Goal: Contribute content: Contribute content

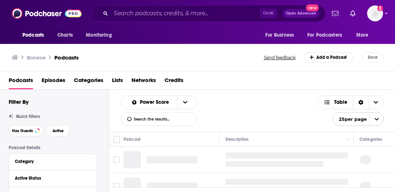
click at [77, 105] on div "Filter By" at bounding box center [59, 101] width 100 height 7
click at [94, 79] on span "Categories" at bounding box center [88, 81] width 29 height 15
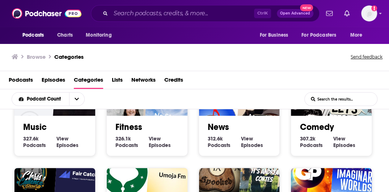
scroll to position [239, 0]
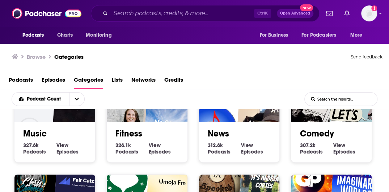
click at [322, 136] on link "Comedy" at bounding box center [317, 133] width 34 height 11
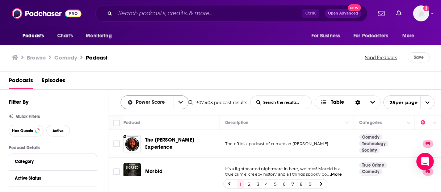
click at [180, 104] on icon "open menu" at bounding box center [180, 102] width 4 height 5
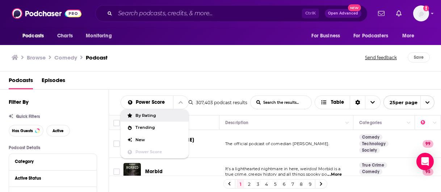
click at [166, 118] on div "By Rating" at bounding box center [155, 115] width 68 height 12
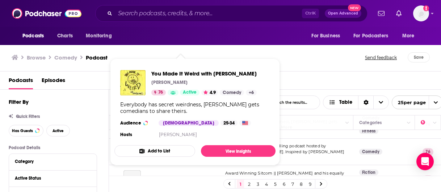
scroll to position [103, 0]
click at [311, 75] on div "Podcasts Episodes" at bounding box center [222, 81] width 427 height 15
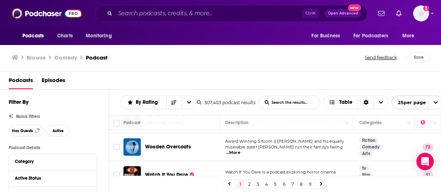
scroll to position [0, 0]
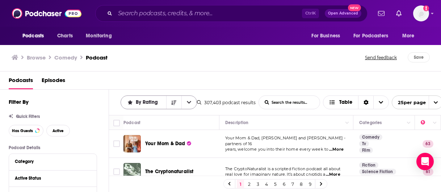
click at [189, 103] on icon "open menu" at bounding box center [189, 102] width 4 height 5
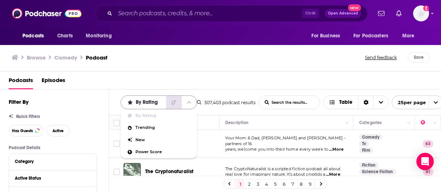
click at [168, 103] on button "Sort Direction" at bounding box center [173, 102] width 15 height 13
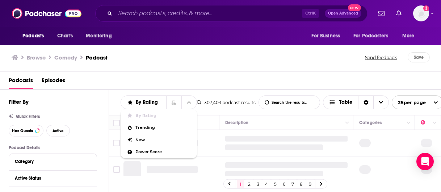
click at [219, 84] on div "Podcasts Episodes" at bounding box center [222, 81] width 427 height 15
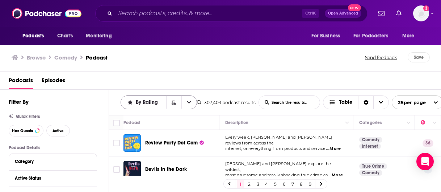
click at [155, 100] on span "By Rating" at bounding box center [148, 102] width 25 height 5
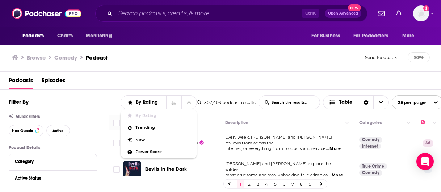
click at [143, 114] on span "By Rating" at bounding box center [163, 115] width 56 height 4
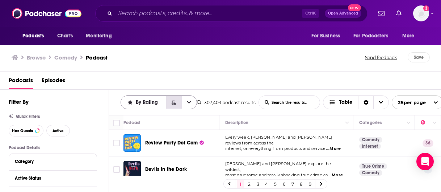
click at [173, 100] on icon "Sort Direction" at bounding box center [173, 102] width 5 height 4
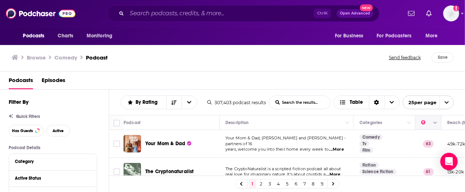
click at [394, 123] on icon "Column Actions" at bounding box center [435, 123] width 4 height 4
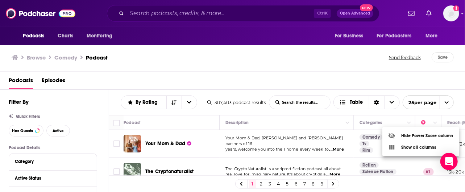
click at [140, 104] on div at bounding box center [232, 96] width 465 height 192
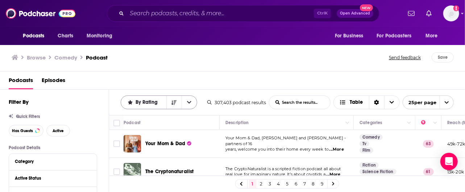
click at [185, 106] on button "open menu" at bounding box center [188, 102] width 15 height 13
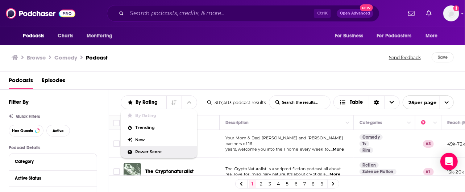
click at [159, 150] on span "Power Score" at bounding box center [163, 152] width 56 height 4
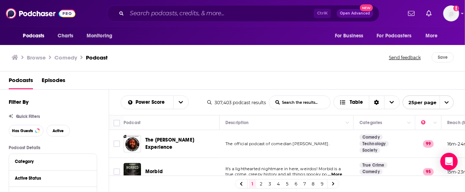
click at [296, 77] on div "Podcasts Episodes" at bounding box center [234, 81] width 450 height 15
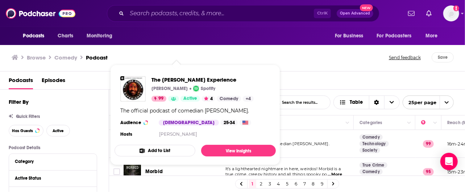
click at [303, 63] on div "Browse Comedy Podcast Send feedback Save" at bounding box center [232, 57] width 465 height 28
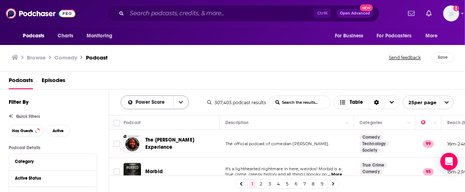
click at [184, 104] on button "open menu" at bounding box center [180, 102] width 15 height 13
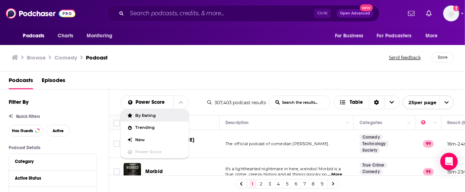
click at [159, 115] on span "By Rating" at bounding box center [158, 115] width 47 height 4
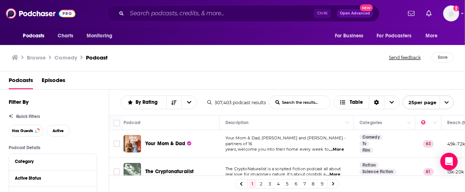
click at [337, 146] on span "...More" at bounding box center [336, 149] width 14 height 6
click at [200, 75] on div "Podcasts Episodes" at bounding box center [234, 81] width 450 height 15
click at [146, 104] on span "By Rating" at bounding box center [148, 102] width 25 height 5
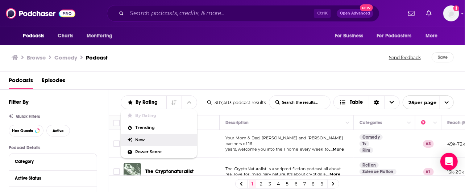
click at [143, 141] on span "New" at bounding box center [163, 140] width 56 height 4
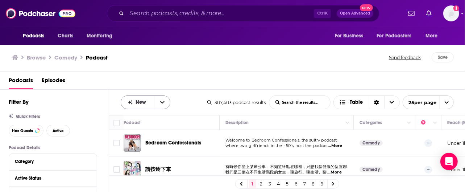
click at [155, 107] on button "open menu" at bounding box center [162, 102] width 15 height 13
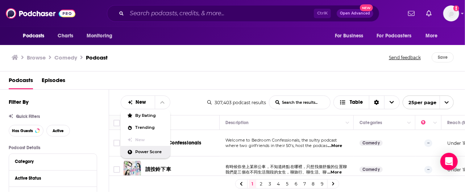
click at [148, 154] on span "Power Score" at bounding box center [149, 152] width 29 height 4
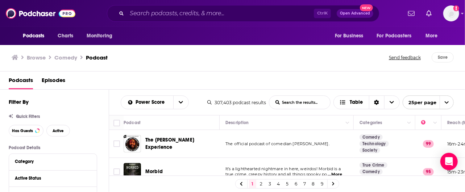
click at [394, 104] on span "25 per page" at bounding box center [420, 102] width 34 height 11
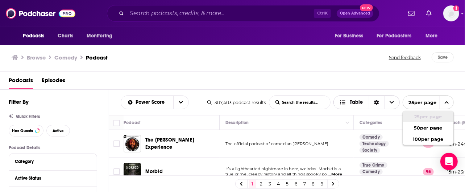
click at [386, 101] on span "Choose View" at bounding box center [391, 102] width 15 height 13
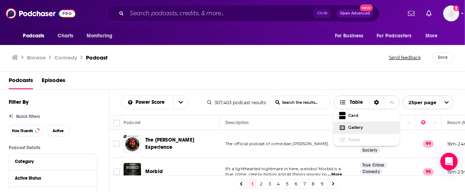
click at [369, 126] on span "Gallery" at bounding box center [370, 127] width 45 height 4
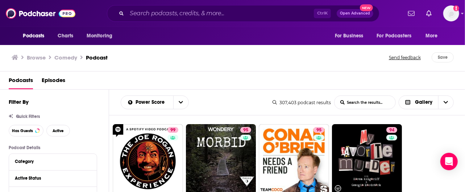
click at [69, 157] on button "Category" at bounding box center [53, 160] width 76 height 9
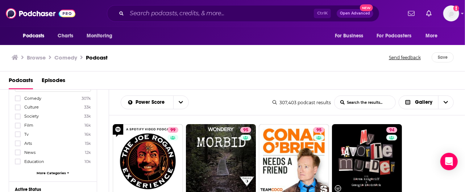
scroll to position [88, 0]
click at [20, 97] on icon at bounding box center [18, 98] width 4 height 4
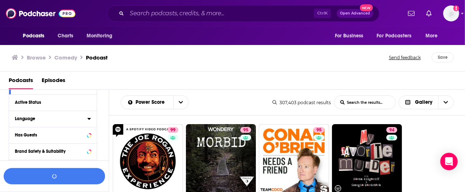
scroll to position [174, 0]
click at [58, 107] on div "Active Status" at bounding box center [53, 102] width 88 height 16
click at [38, 101] on div "Active Status" at bounding box center [44, 102] width 58 height 5
click at [56, 119] on button "All" at bounding box center [53, 116] width 76 height 12
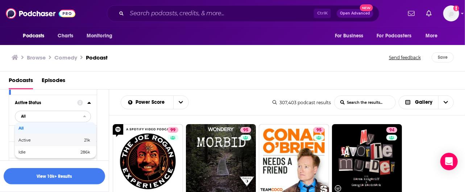
click at [57, 138] on span "21k" at bounding box center [73, 140] width 34 height 4
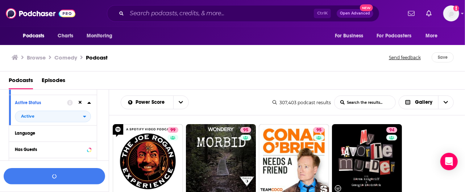
click at [51, 136] on div "Language" at bounding box center [53, 133] width 88 height 16
click at [40, 148] on div "Has Guests" at bounding box center [44, 149] width 58 height 5
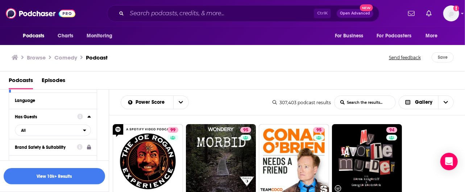
scroll to position [211, 0]
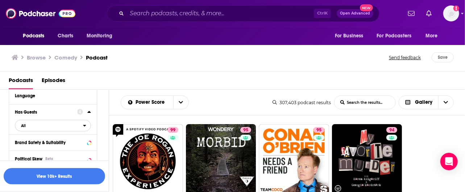
click at [84, 125] on icon "open menu" at bounding box center [84, 126] width 3 height 2
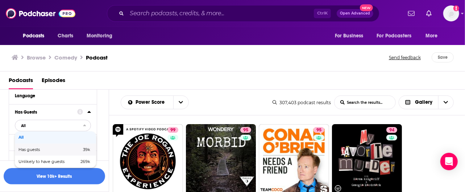
click at [57, 147] on span "Has guests" at bounding box center [39, 149] width 42 height 4
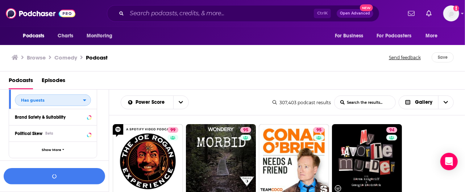
scroll to position [237, 0]
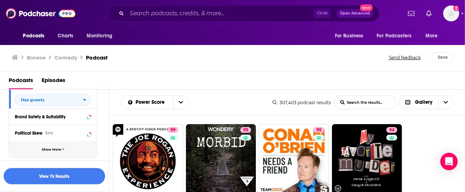
click at [68, 147] on button "Show More" at bounding box center [53, 149] width 88 height 16
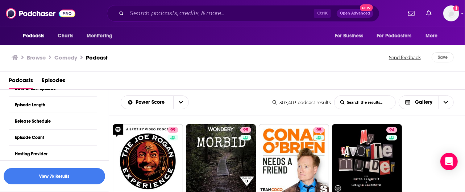
scroll to position [331, 0]
click at [70, 172] on button "View 7k Results" at bounding box center [54, 176] width 101 height 16
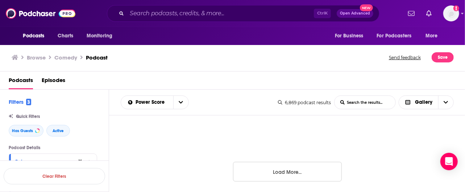
click at [345, 14] on span "Open Advanced" at bounding box center [355, 14] width 30 height 4
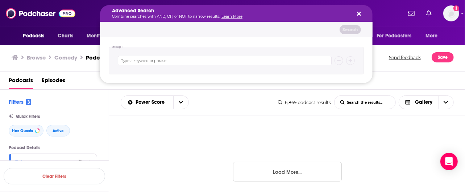
click at [361, 13] on div "Advanced Search Combine searches with AND, OR, or NOT to narrow results. Learn …" at bounding box center [236, 13] width 272 height 17
click at [36, 36] on span "Podcasts" at bounding box center [33, 36] width 21 height 10
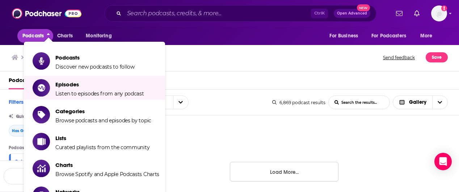
click at [211, 98] on div "Power Score List Search Input Search the results... Gallery" at bounding box center [197, 102] width 152 height 14
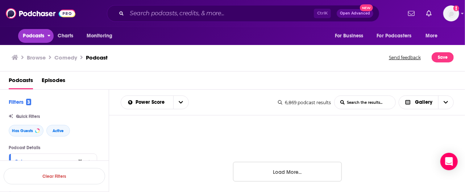
click at [40, 38] on span "Podcasts" at bounding box center [33, 36] width 21 height 10
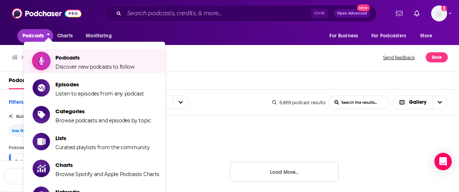
click at [59, 56] on span "Podcasts" at bounding box center [94, 57] width 79 height 7
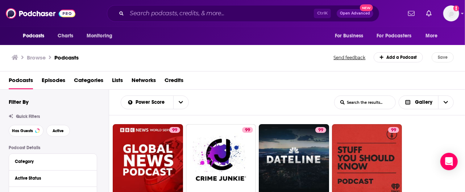
click at [117, 79] on span "Lists" at bounding box center [117, 81] width 11 height 15
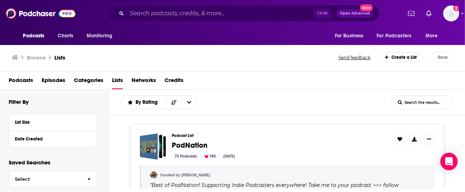
click at [21, 77] on span "Podcasts" at bounding box center [21, 81] width 24 height 15
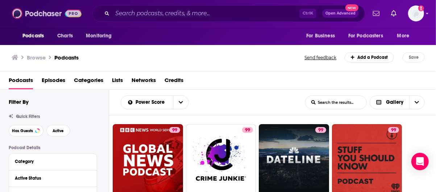
click at [31, 11] on img at bounding box center [47, 14] width 70 height 14
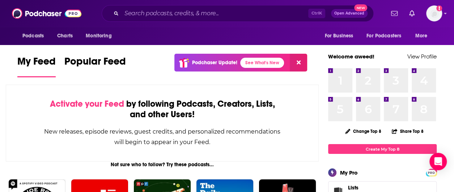
click at [343, 186] on span "Lists" at bounding box center [338, 190] width 13 height 9
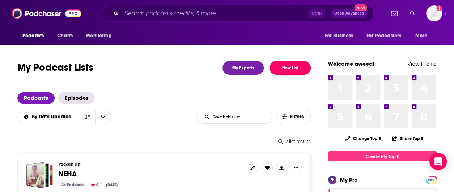
click at [290, 70] on button "New List" at bounding box center [290, 68] width 41 height 14
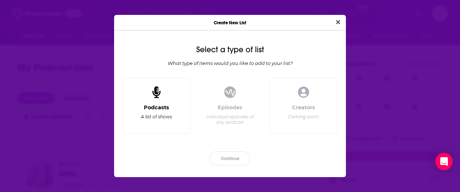
click at [159, 103] on div "Podcasts A list of shows" at bounding box center [157, 105] width 68 height 56
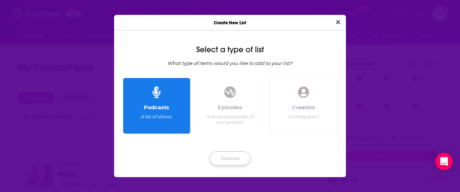
click at [224, 157] on button "Continue" at bounding box center [230, 158] width 41 height 14
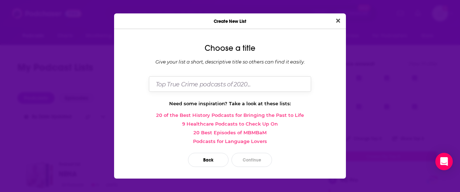
click at [222, 82] on input "Dialog" at bounding box center [230, 84] width 162 height 16
type input "E"
type input "COMEDY"
click at [250, 153] on button "Continue" at bounding box center [251, 159] width 41 height 14
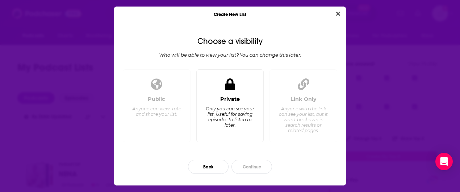
click at [223, 102] on div "Private Only you can see your list. Useful for saving episodes to listen to lat…" at bounding box center [229, 116] width 55 height 40
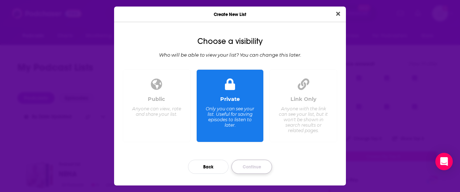
click at [256, 164] on button "Continue" at bounding box center [251, 166] width 41 height 14
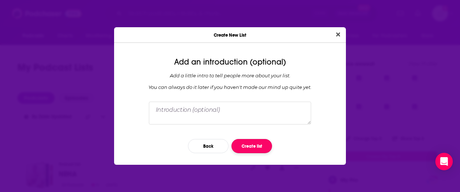
click at [245, 143] on button "Create list" at bounding box center [251, 146] width 41 height 14
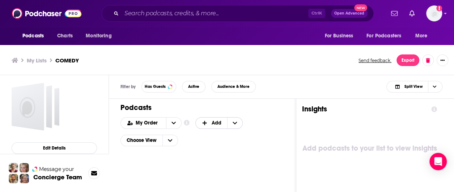
click at [207, 121] on span "+ Add" at bounding box center [206, 122] width 9 height 5
click at [210, 136] on div "Add Podcasts" at bounding box center [220, 135] width 49 height 12
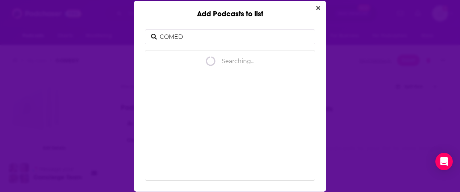
type input "COMEDY"
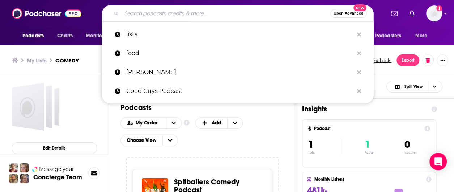
click at [146, 15] on input "Search podcasts, credits, & more..." at bounding box center [226, 14] width 209 height 12
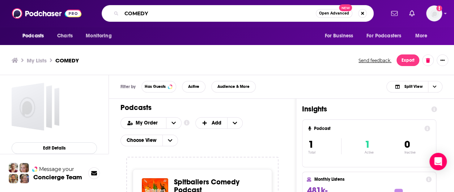
type input "COMEDY"
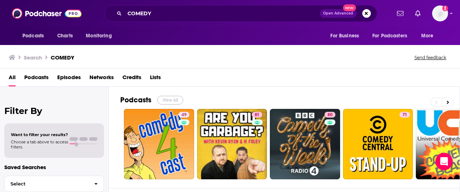
click at [173, 97] on button "View All" at bounding box center [170, 100] width 26 height 9
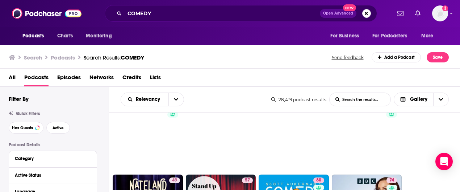
scroll to position [18, 0]
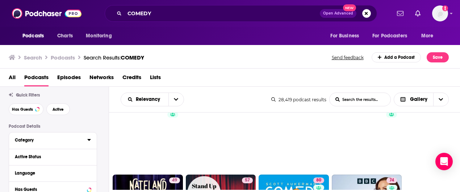
click at [69, 138] on div "Category" at bounding box center [49, 139] width 68 height 5
click at [51, 165] on label "Comedy 17k" at bounding box center [53, 164] width 76 height 6
click at [18, 166] on input "multiSelectOption-comedy-0" at bounding box center [18, 166] width 0 height 0
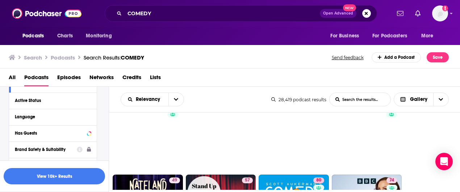
scroll to position [173, 0]
click at [40, 100] on div "Active Status" at bounding box center [44, 99] width 58 height 5
click at [26, 112] on span "All" at bounding box center [49, 113] width 68 height 9
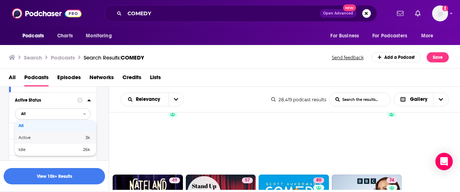
click at [32, 135] on span "Active" at bounding box center [37, 137] width 39 height 4
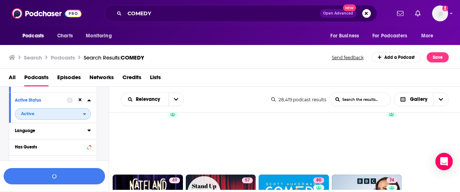
scroll to position [185, 0]
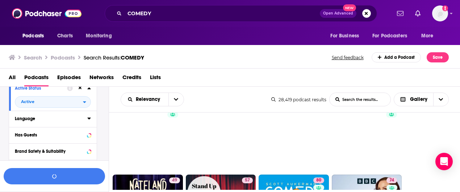
click at [43, 117] on div "Language" at bounding box center [49, 118] width 68 height 5
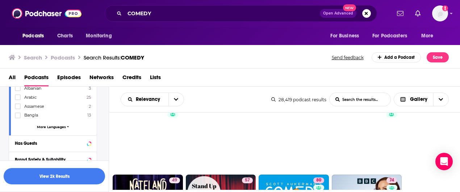
scroll to position [280, 0]
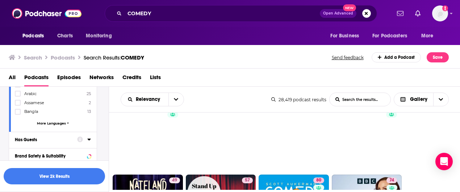
click at [51, 135] on button "Has Guests" at bounding box center [46, 139] width 62 height 9
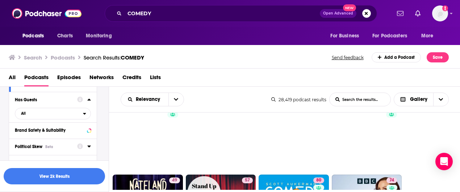
scroll to position [320, 0]
click at [85, 110] on icon "open menu" at bounding box center [84, 112] width 3 height 5
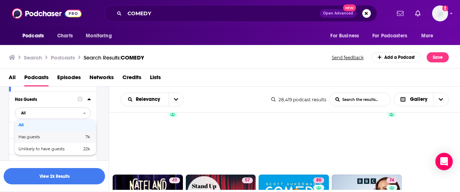
click at [43, 135] on span "Has guests" at bounding box center [39, 137] width 43 height 4
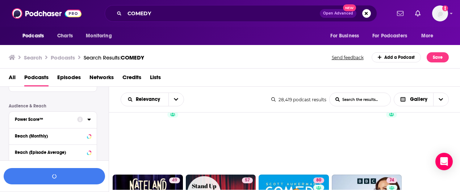
scroll to position [400, 0]
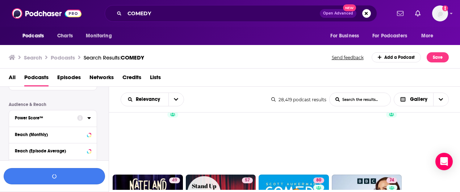
click at [54, 173] on div "button" at bounding box center [54, 175] width 4 height 5
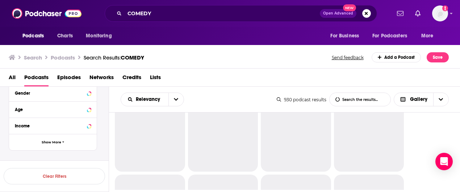
scroll to position [328, 0]
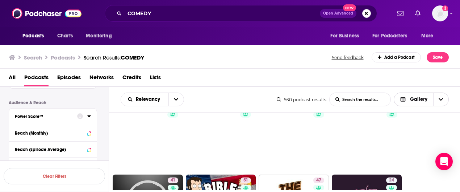
click at [394, 99] on span "Choose View" at bounding box center [440, 99] width 15 height 13
click at [394, 135] on span "Table" at bounding box center [425, 137] width 34 height 4
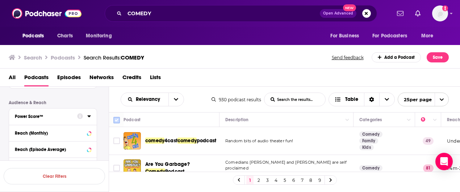
click at [118, 117] on input "Toggle select all" at bounding box center [116, 120] width 7 height 7
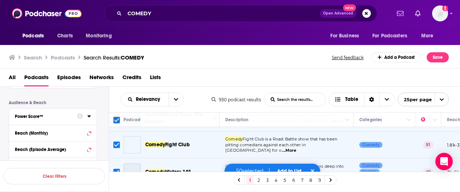
scroll to position [182, 0]
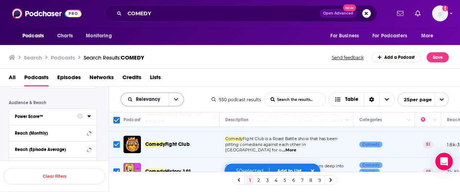
click at [175, 102] on button "open menu" at bounding box center [175, 99] width 15 height 13
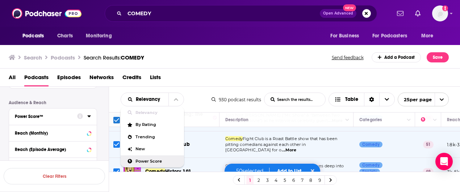
click at [158, 159] on span "Power Score" at bounding box center [156, 161] width 43 height 4
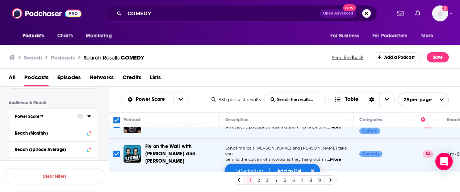
scroll to position [0, 0]
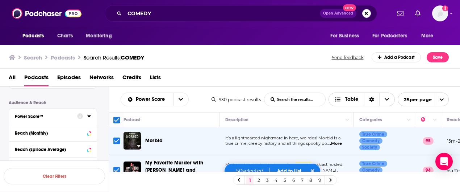
click at [386, 99] on icon "Choose View" at bounding box center [386, 99] width 4 height 3
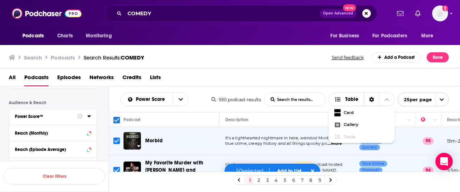
click at [195, 108] on div "Power Score List Search Input Search the results... Table 930 podcast results L…" at bounding box center [284, 99] width 351 height 25
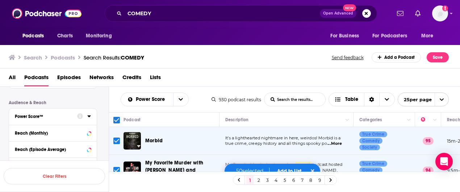
click at [295, 168] on button "Add to List" at bounding box center [289, 171] width 36 height 6
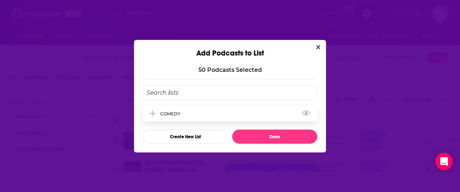
click at [190, 118] on div "COMEDY" at bounding box center [230, 113] width 175 height 16
click at [150, 112] on icon "Add Podcast To List" at bounding box center [152, 113] width 5 height 7
click at [177, 114] on div "COMEDY" at bounding box center [172, 113] width 25 height 5
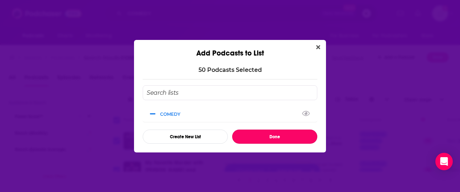
click at [270, 134] on button "Done" at bounding box center [274, 136] width 85 height 14
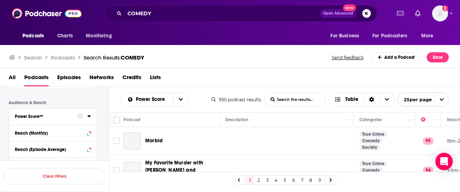
checkbox input "false"
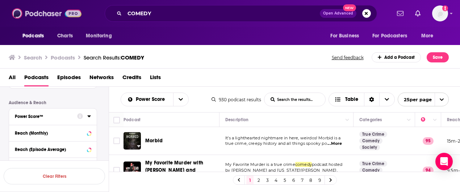
click at [43, 15] on img at bounding box center [47, 14] width 70 height 14
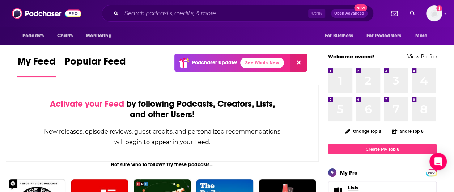
click at [358, 187] on span "Lists" at bounding box center [353, 187] width 10 height 7
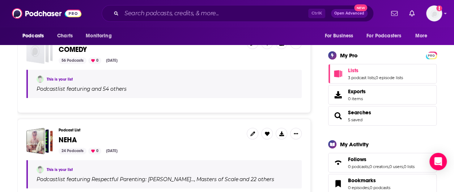
scroll to position [95, 0]
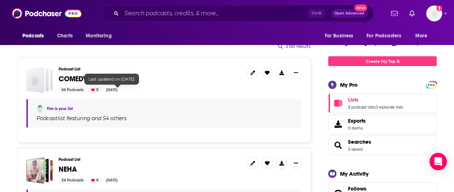
click at [62, 69] on h3 "Podcast List" at bounding box center [150, 69] width 182 height 5
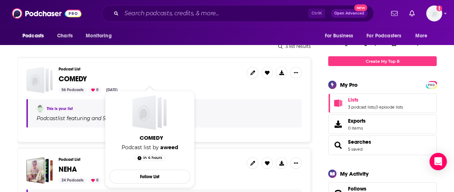
click at [68, 81] on span "COMEDY" at bounding box center [73, 78] width 28 height 9
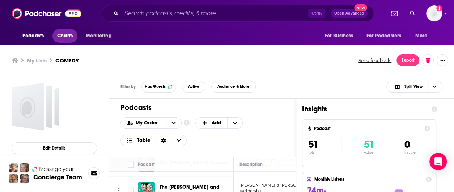
click at [64, 38] on span "Charts" at bounding box center [65, 36] width 16 height 10
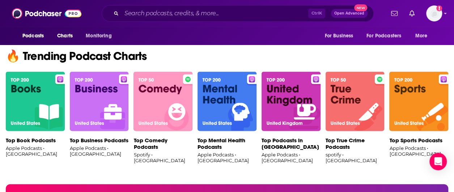
scroll to position [457, 0]
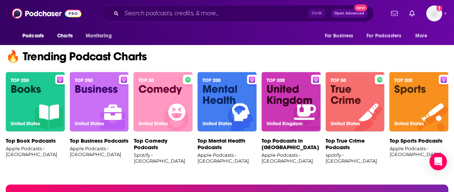
click at [149, 123] on img at bounding box center [163, 101] width 59 height 59
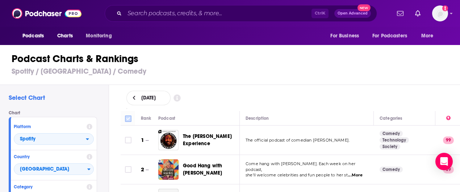
click at [126, 114] on icon at bounding box center [128, 118] width 9 height 9
click at [126, 118] on input "Toggle select all" at bounding box center [128, 118] width 7 height 7
checkbox input "true"
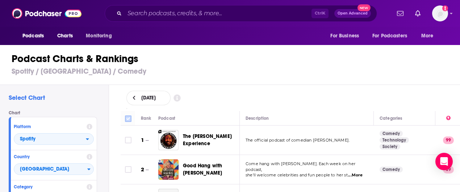
checkbox input "true"
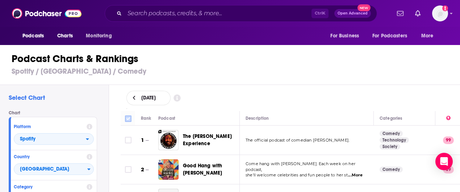
checkbox input "true"
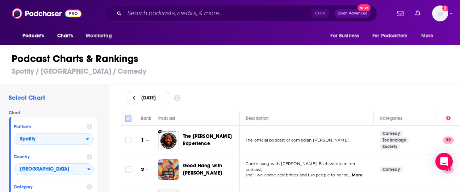
checkbox input "true"
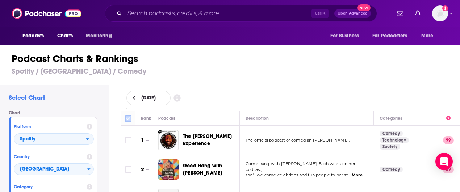
checkbox input "true"
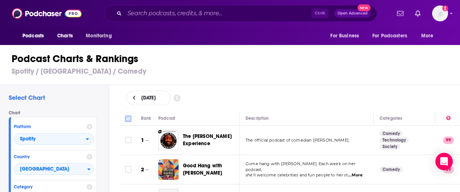
checkbox input "true"
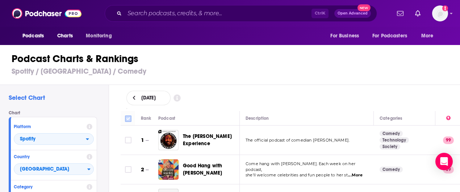
checkbox input "true"
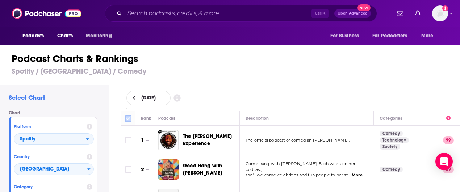
checkbox input "true"
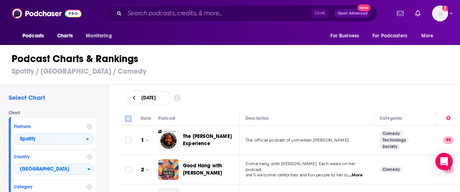
checkbox input "true"
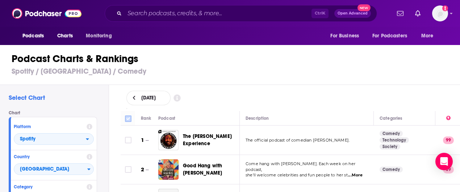
checkbox input "true"
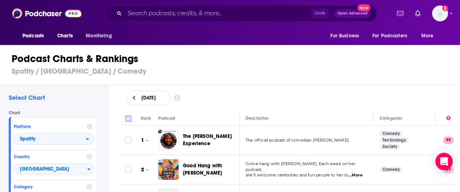
checkbox input "true"
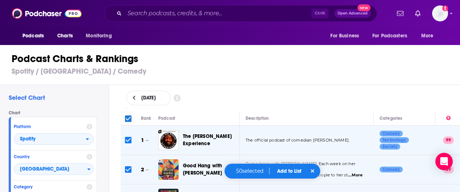
click at [285, 169] on button "Add to List" at bounding box center [289, 171] width 36 height 6
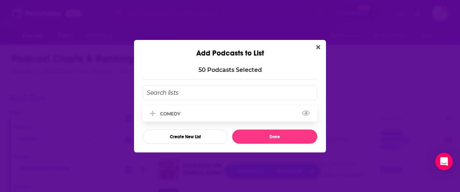
click at [214, 110] on div "COMEDY" at bounding box center [230, 113] width 175 height 16
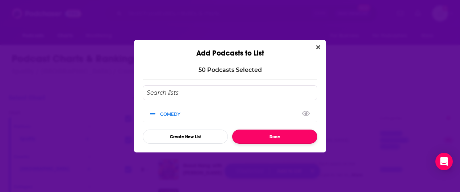
click at [264, 134] on button "Done" at bounding box center [274, 136] width 85 height 14
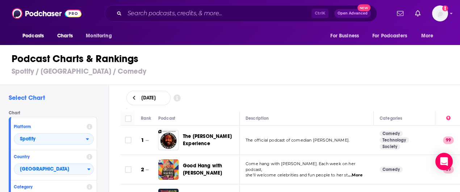
checkbox input "false"
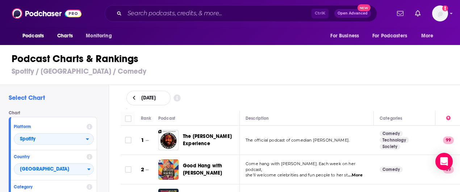
checkbox input "false"
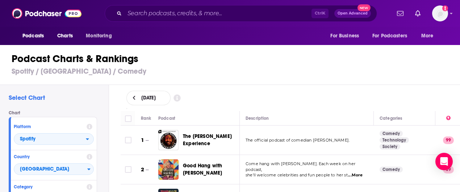
checkbox input "false"
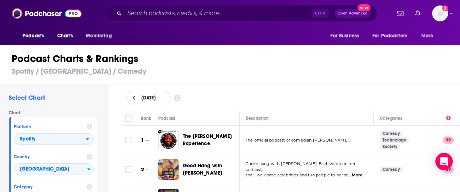
checkbox input "false"
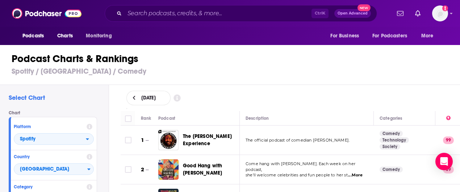
checkbox input "false"
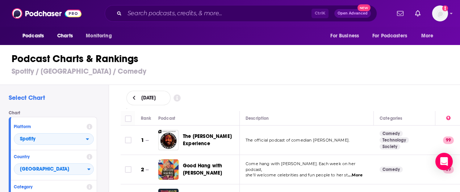
checkbox input "false"
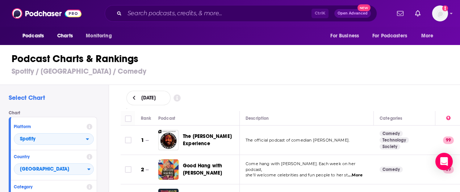
checkbox input "false"
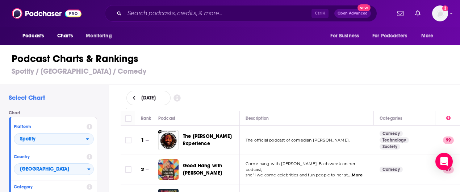
checkbox input "false"
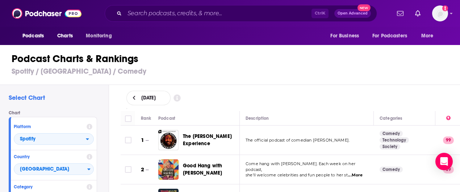
checkbox input "false"
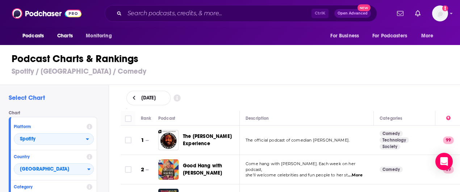
checkbox input "false"
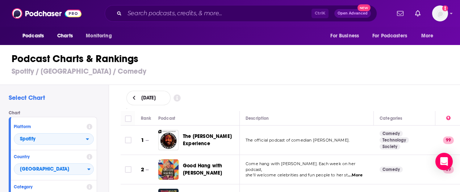
checkbox input "false"
click at [33, 12] on img at bounding box center [47, 14] width 70 height 14
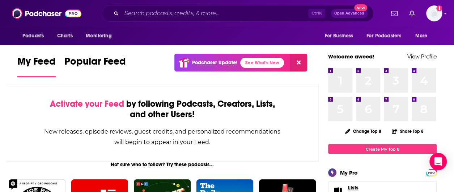
click at [355, 186] on span "Lists" at bounding box center [353, 187] width 10 height 7
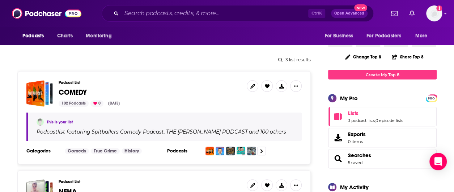
scroll to position [89, 0]
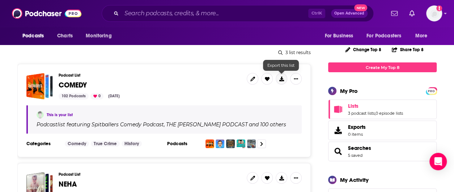
click at [281, 80] on icon at bounding box center [282, 78] width 5 height 5
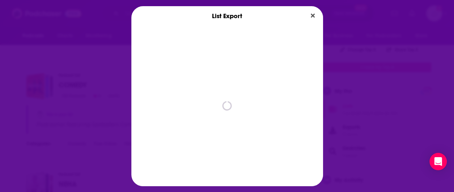
scroll to position [0, 0]
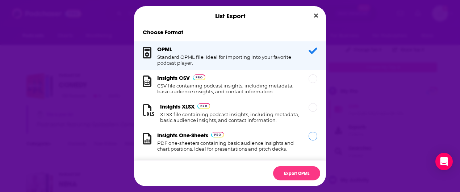
click at [308, 140] on div "Dialog" at bounding box center [312, 135] width 9 height 9
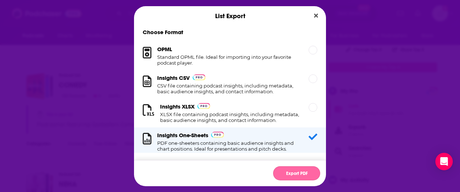
click at [305, 175] on button "Export PDF" at bounding box center [296, 173] width 47 height 14
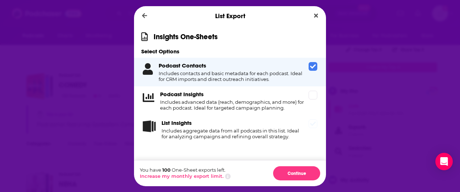
click at [311, 129] on div "List Insights Includes aggregate data from all podcasts in this list. Ideal for…" at bounding box center [230, 129] width 192 height 29
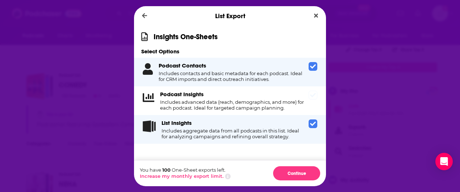
click at [311, 90] on div "Podcast Insights Includes advanced data (reach, demographics, and more) for eac…" at bounding box center [230, 100] width 192 height 29
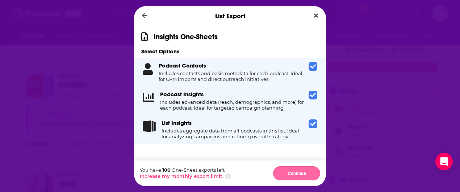
click at [293, 177] on button "Continue" at bounding box center [296, 173] width 47 height 14
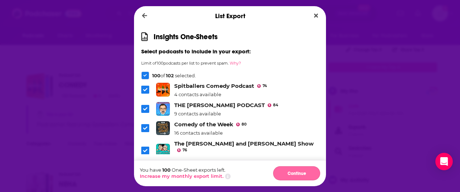
click at [293, 171] on button "Continue" at bounding box center [296, 173] width 47 height 14
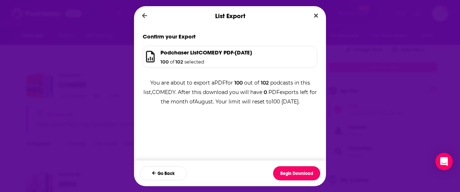
click at [293, 171] on button "Begin Download" at bounding box center [296, 173] width 47 height 14
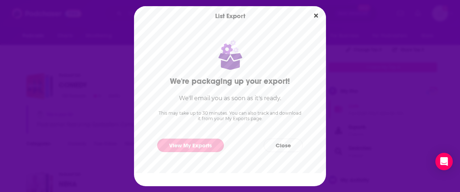
click at [209, 142] on link "View My Exports" at bounding box center [190, 144] width 67 height 13
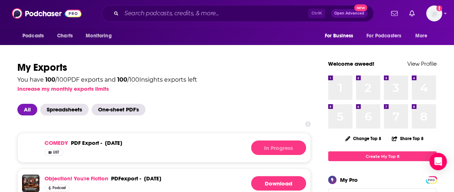
scroll to position [0, 0]
